Goal: Information Seeking & Learning: Compare options

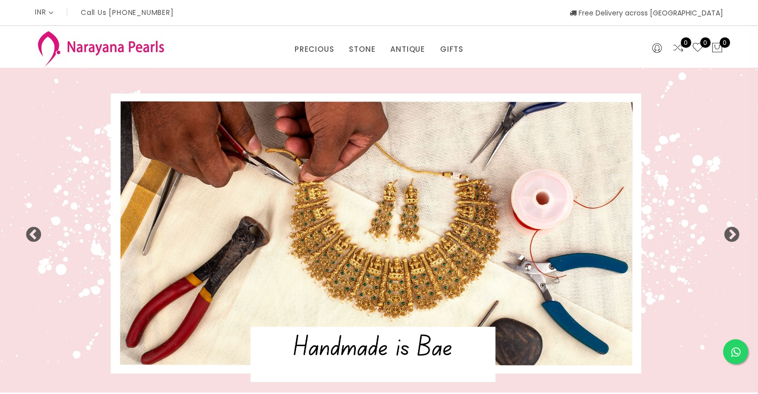
select select "INR"
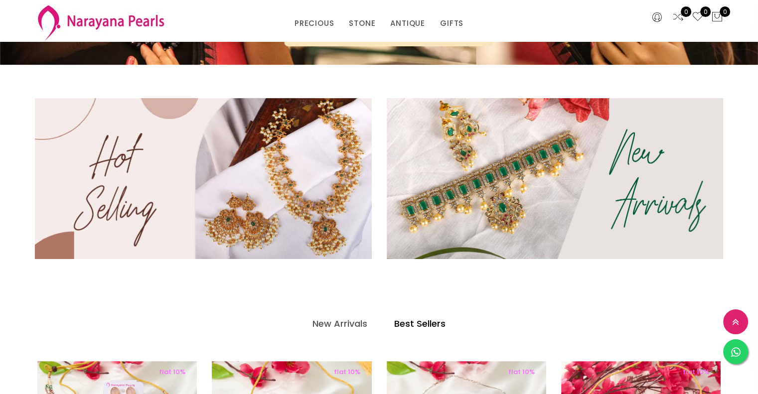
scroll to position [280, 0]
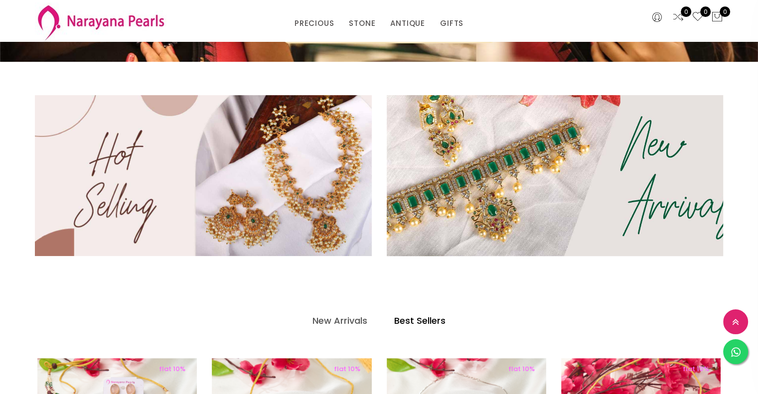
click at [504, 149] on img at bounding box center [555, 175] width 404 height 193
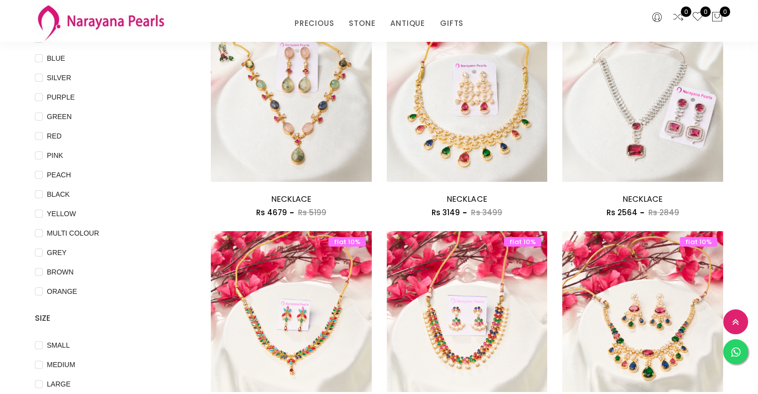
scroll to position [79, 0]
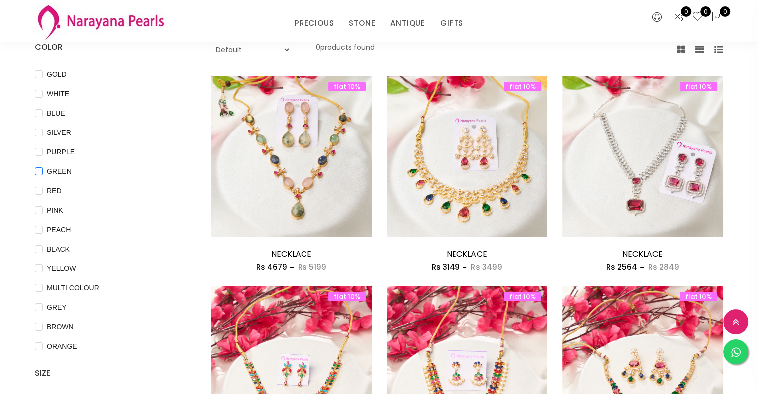
click at [39, 168] on input "GREEN" at bounding box center [39, 178] width 8 height 22
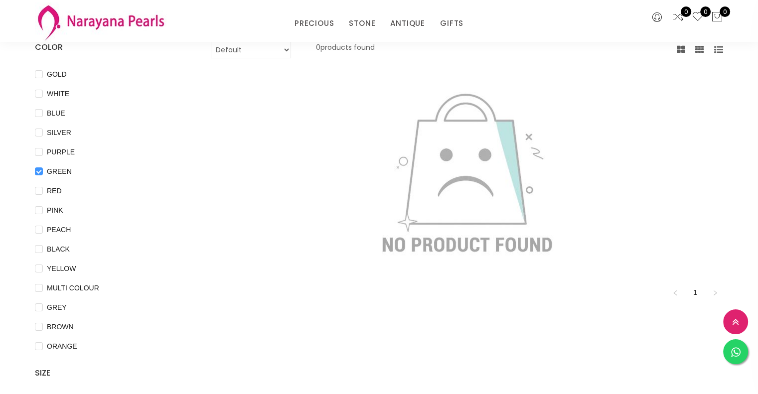
click at [39, 169] on input "GREEN" at bounding box center [39, 178] width 8 height 22
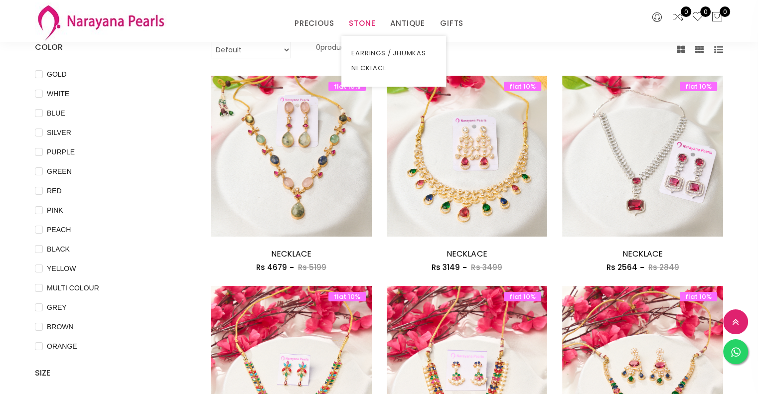
click at [363, 25] on link "STONE" at bounding box center [362, 23] width 26 height 15
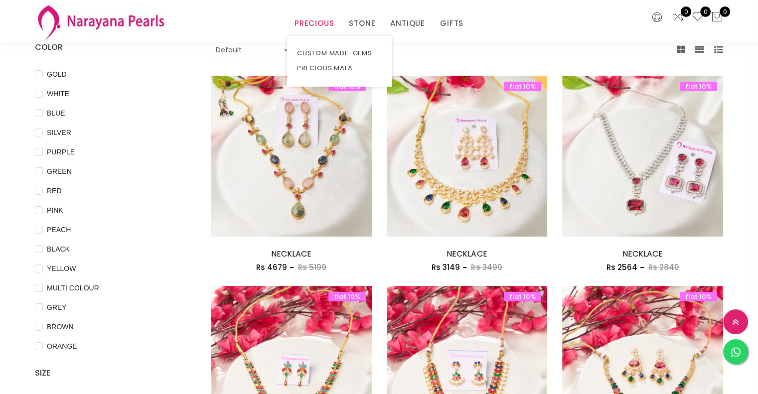
click at [325, 21] on link "PRECIOUS" at bounding box center [314, 23] width 39 height 15
click at [333, 66] on link "PRECIOUS MALA" at bounding box center [339, 68] width 85 height 15
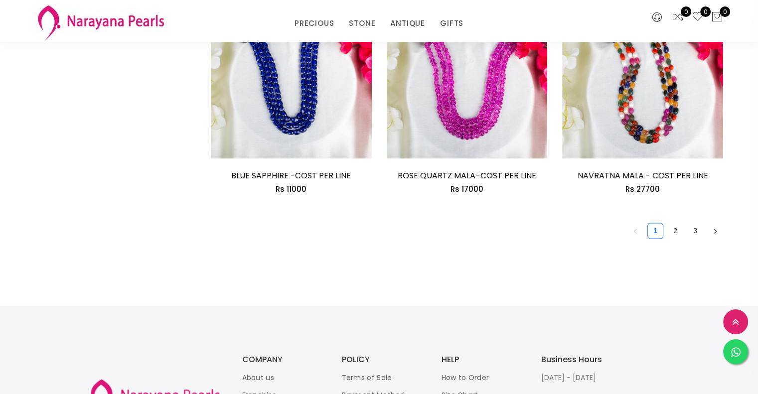
scroll to position [1461, 0]
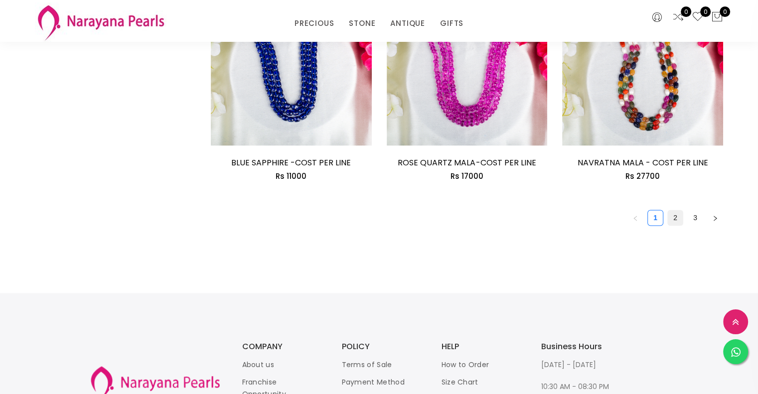
click at [678, 215] on link "2" at bounding box center [675, 217] width 15 height 15
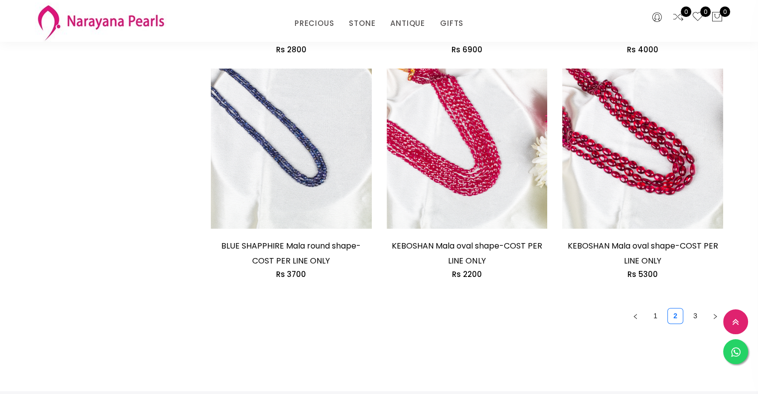
scroll to position [1450, 0]
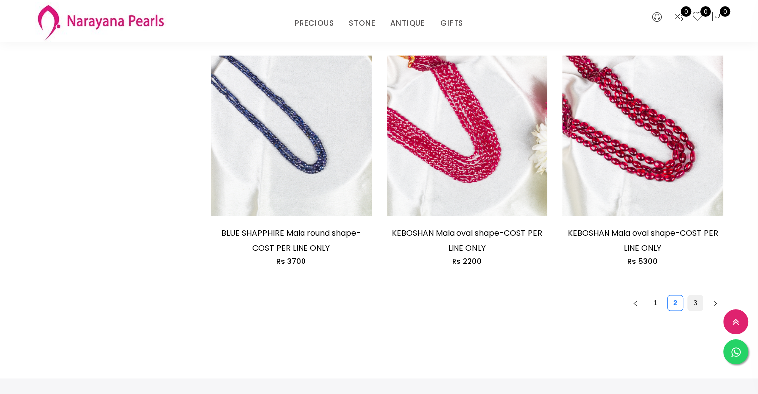
click at [696, 296] on link "3" at bounding box center [695, 303] width 15 height 15
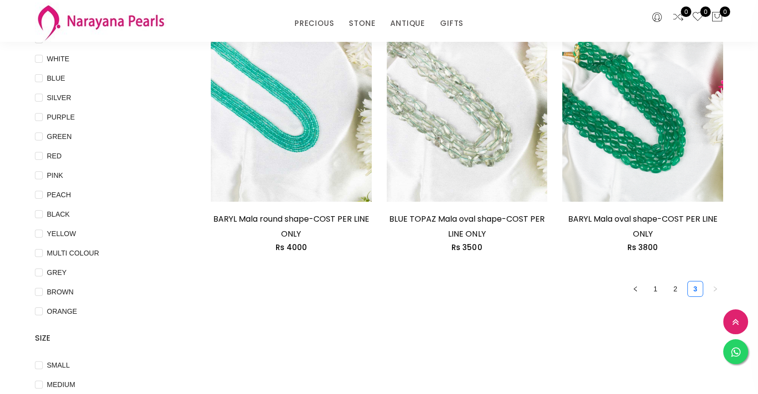
scroll to position [104, 0]
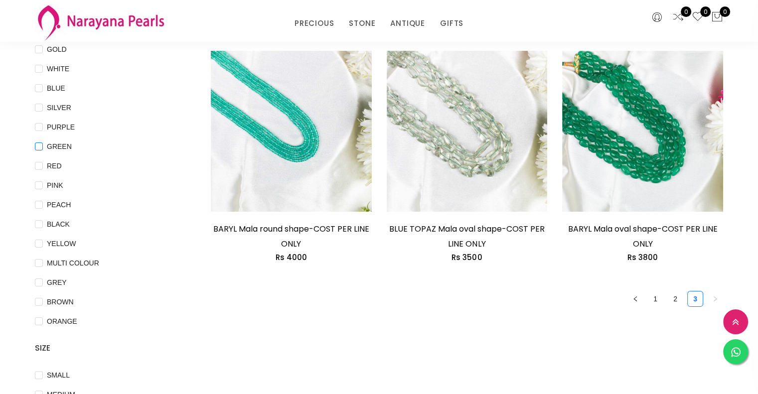
click at [39, 145] on input "GREEN" at bounding box center [39, 154] width 8 height 22
checkbox input "true"
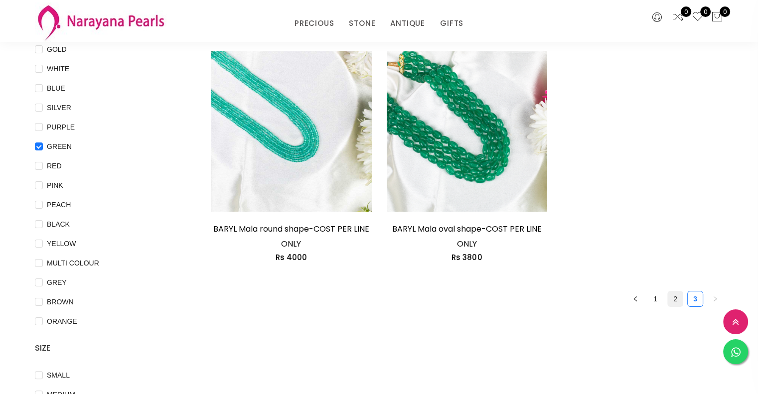
click at [676, 298] on link "2" at bounding box center [675, 299] width 15 height 15
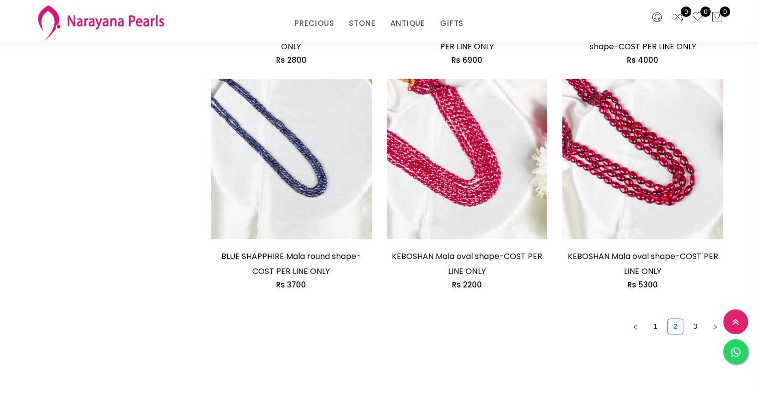
scroll to position [1461, 0]
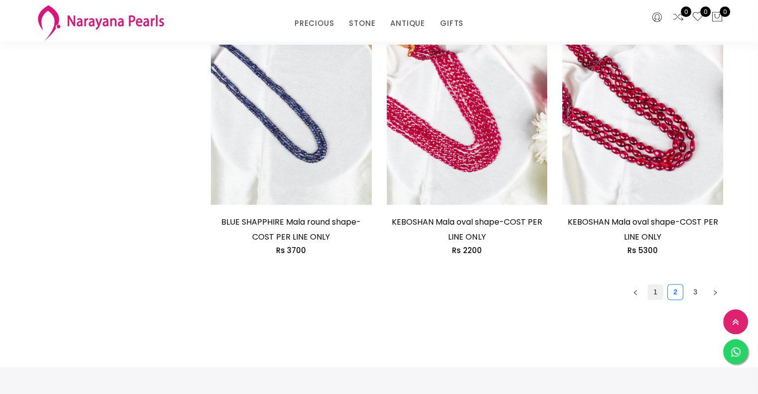
click at [655, 285] on link "1" at bounding box center [655, 292] width 15 height 15
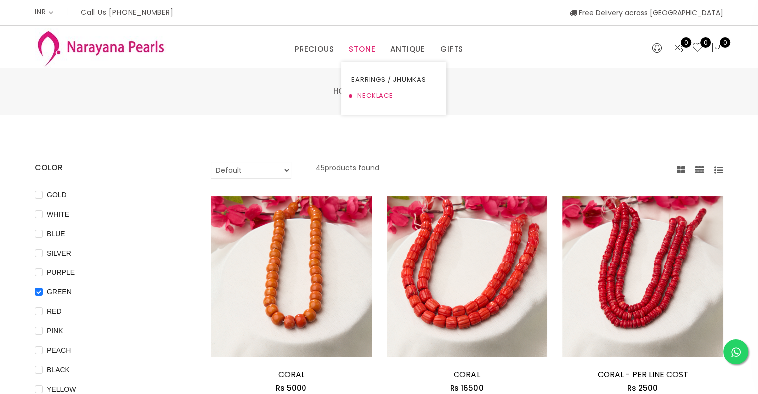
click at [379, 91] on link "NECKLACE" at bounding box center [393, 96] width 85 height 16
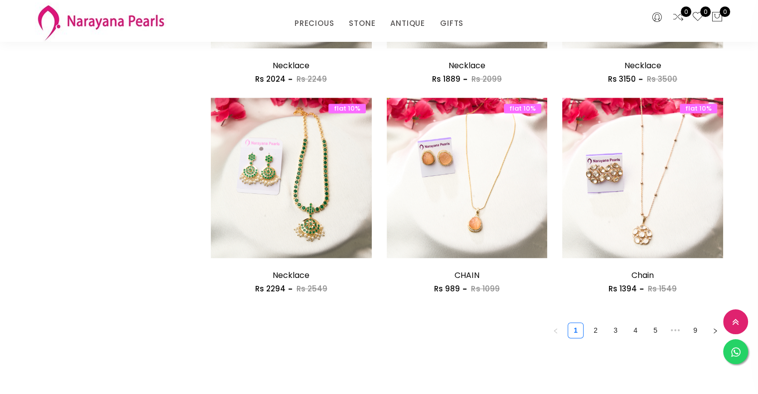
scroll to position [1343, 0]
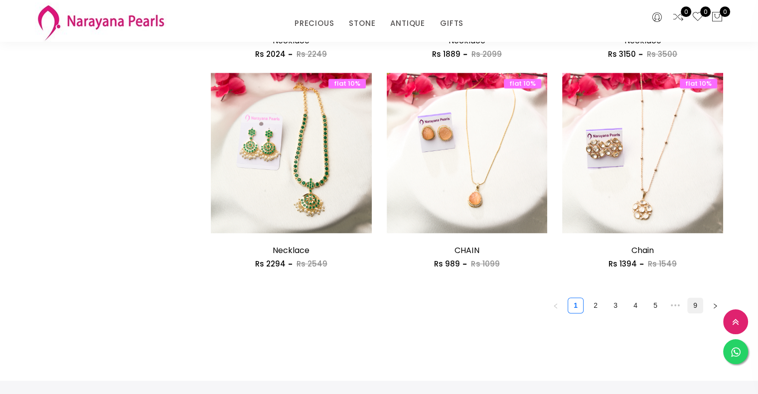
click at [692, 300] on link "9" at bounding box center [695, 305] width 15 height 15
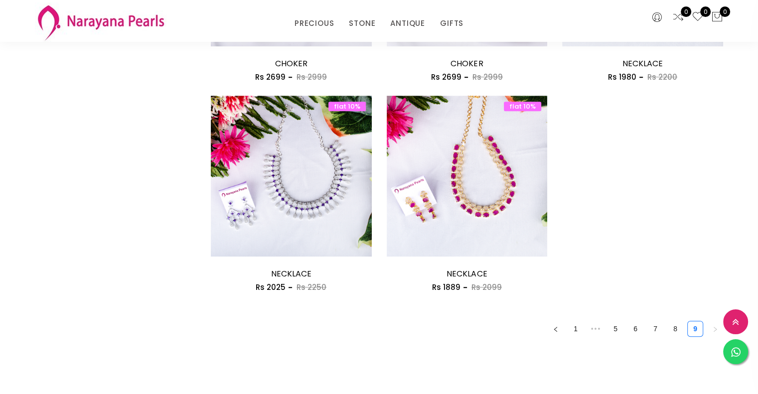
scroll to position [690, 0]
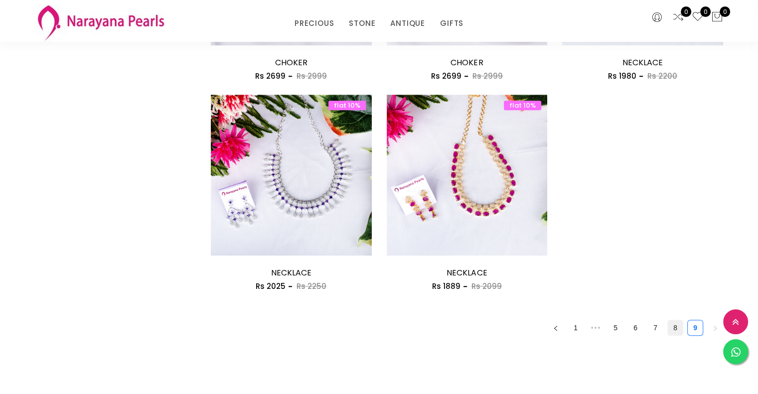
click at [673, 329] on link "8" at bounding box center [675, 327] width 15 height 15
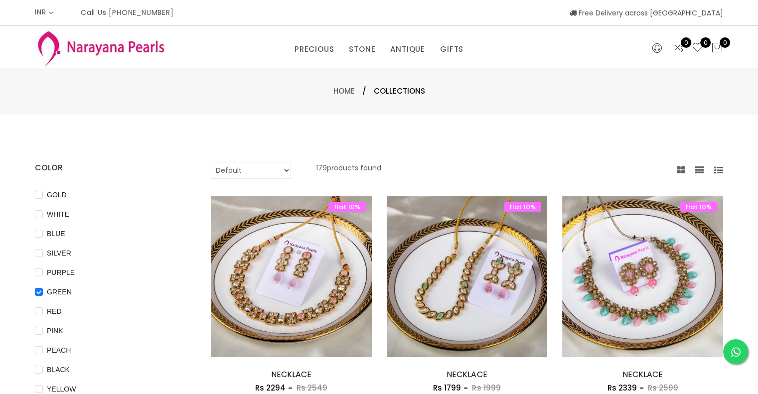
drag, startPoint x: 765, startPoint y: 3, endPoint x: 541, endPoint y: 118, distance: 252.1
click at [416, 47] on link "ANTIQUE" at bounding box center [407, 49] width 35 height 15
click at [411, 93] on link "NECKLACE" at bounding box center [435, 96] width 85 height 16
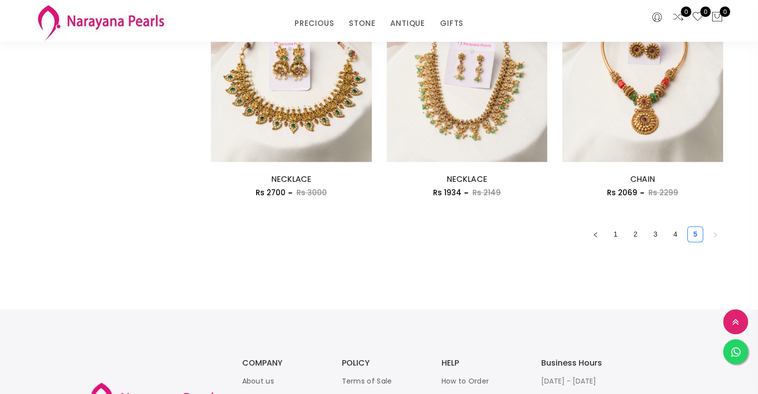
scroll to position [1416, 0]
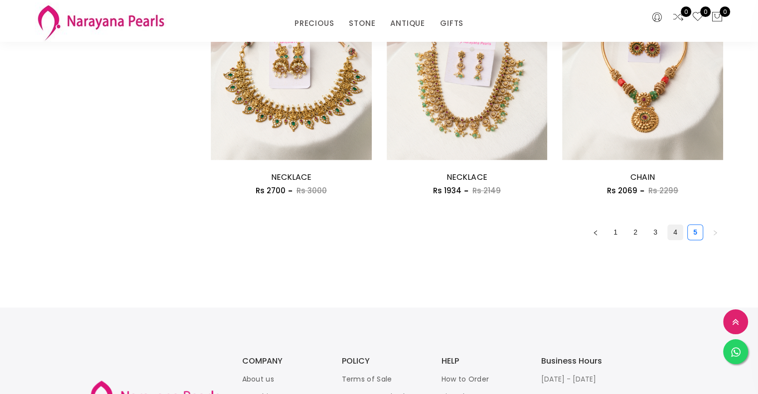
click at [671, 229] on link "4" at bounding box center [675, 232] width 15 height 15
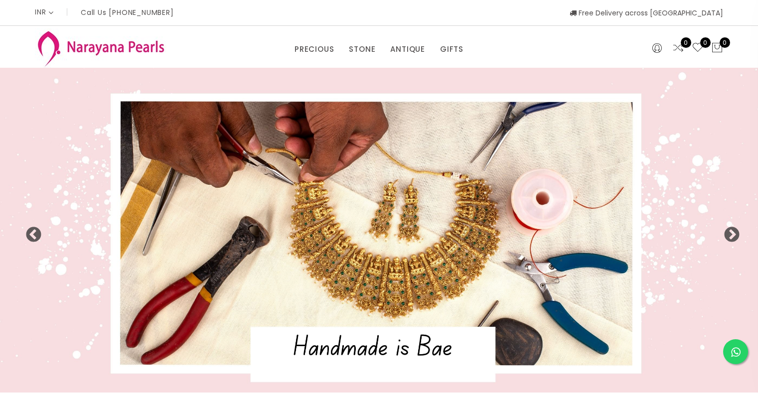
select select "INR"
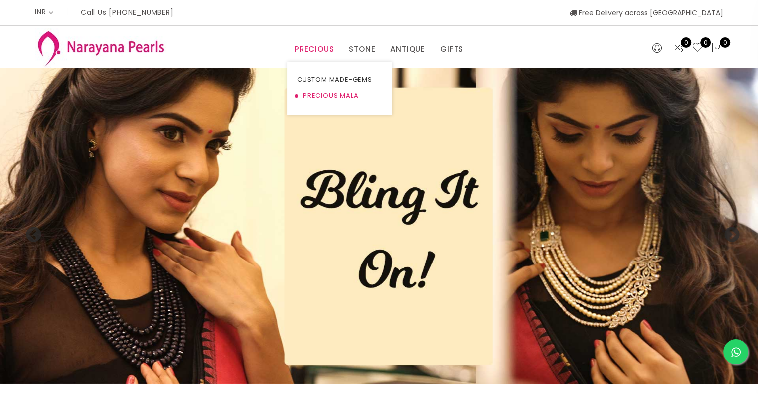
click at [319, 93] on link "PRECIOUS MALA" at bounding box center [339, 96] width 85 height 16
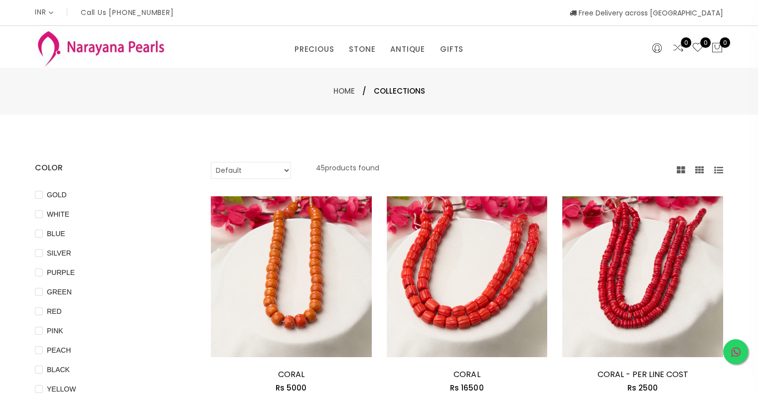
click at [731, 353] on icon at bounding box center [735, 352] width 9 height 11
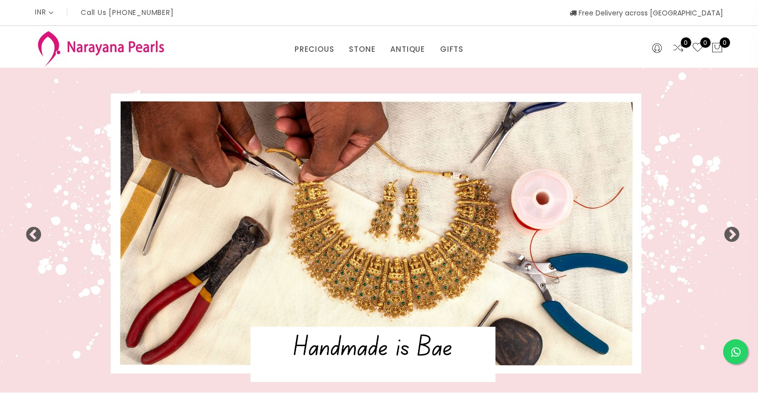
select select "INR"
click at [732, 234] on button "Next" at bounding box center [728, 232] width 10 height 10
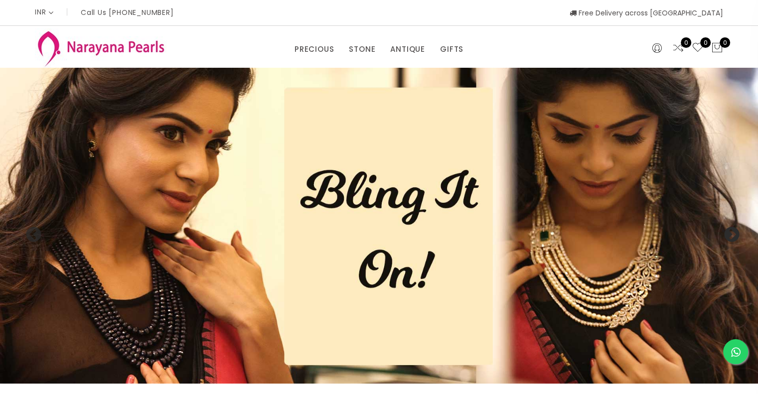
click at [732, 234] on button "Next" at bounding box center [728, 232] width 10 height 10
